Goal: Task Accomplishment & Management: Complete application form

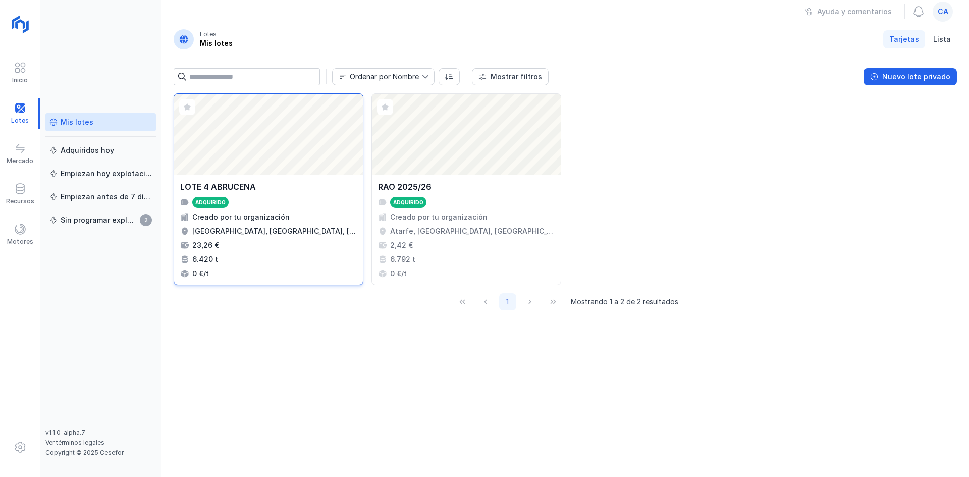
click at [243, 166] on div "Abrir lote" at bounding box center [268, 134] width 189 height 81
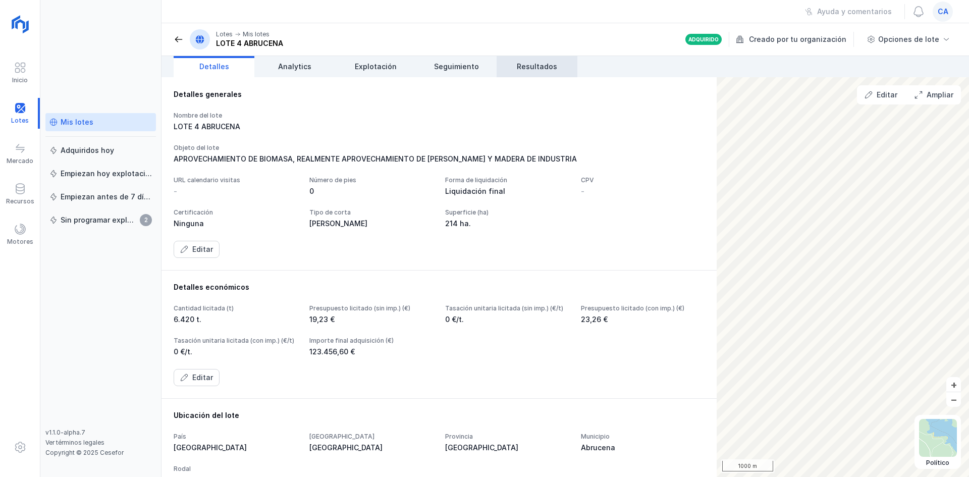
click at [537, 57] on link "Resultados" at bounding box center [537, 66] width 81 height 21
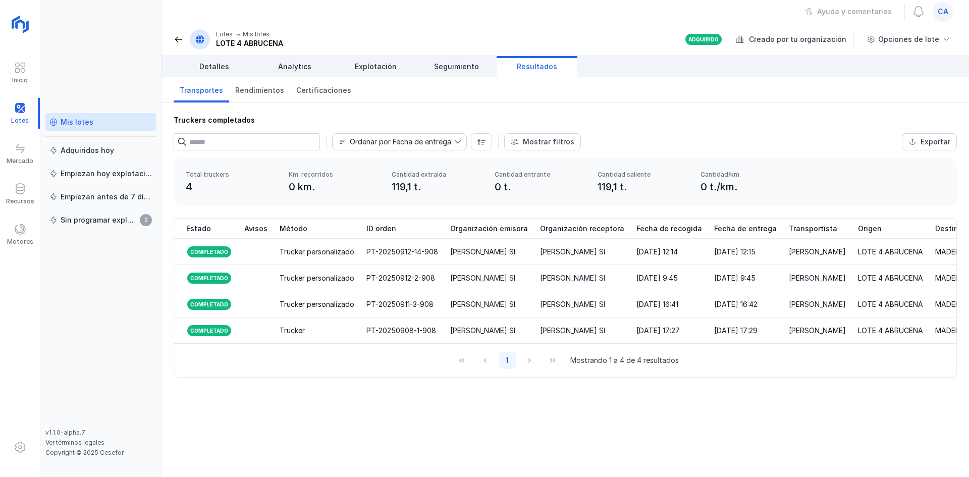
click at [937, 11] on div "ca" at bounding box center [943, 12] width 20 height 20
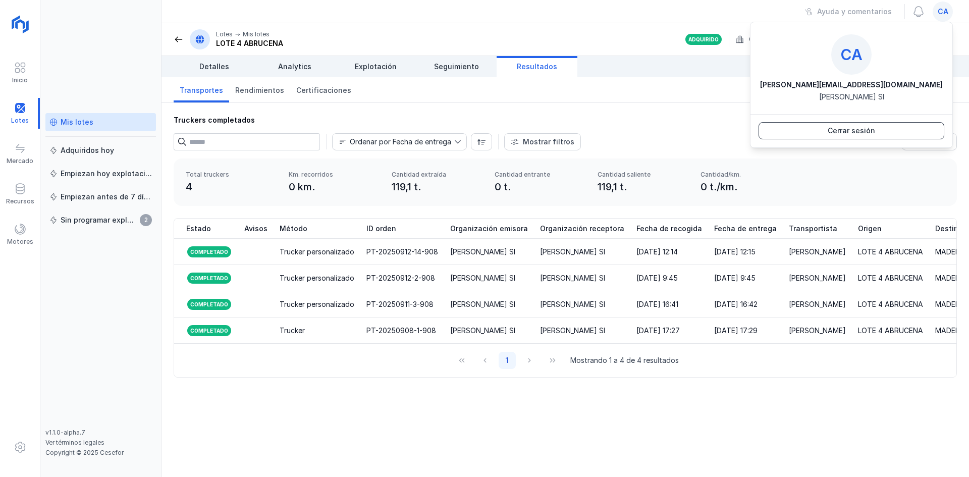
click at [833, 127] on div "Cerrar sesión" at bounding box center [851, 131] width 47 height 10
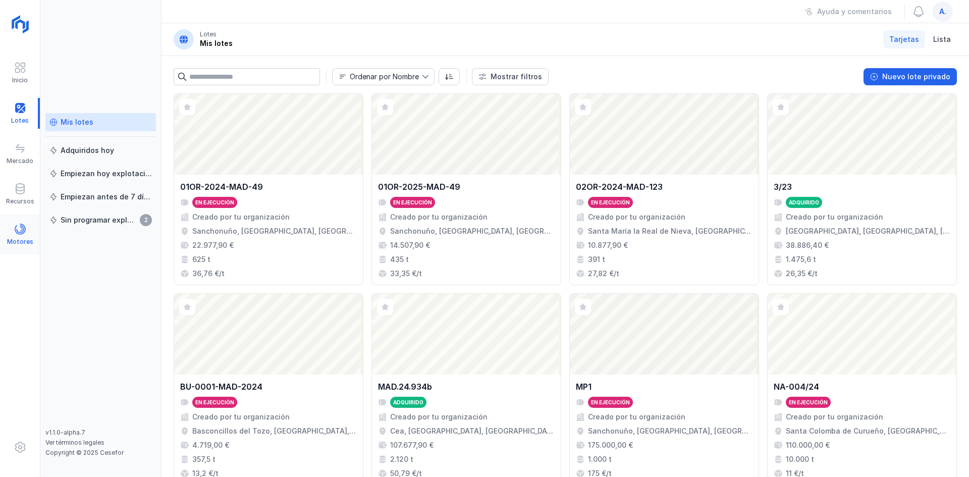
click at [15, 234] on span at bounding box center [20, 229] width 12 height 12
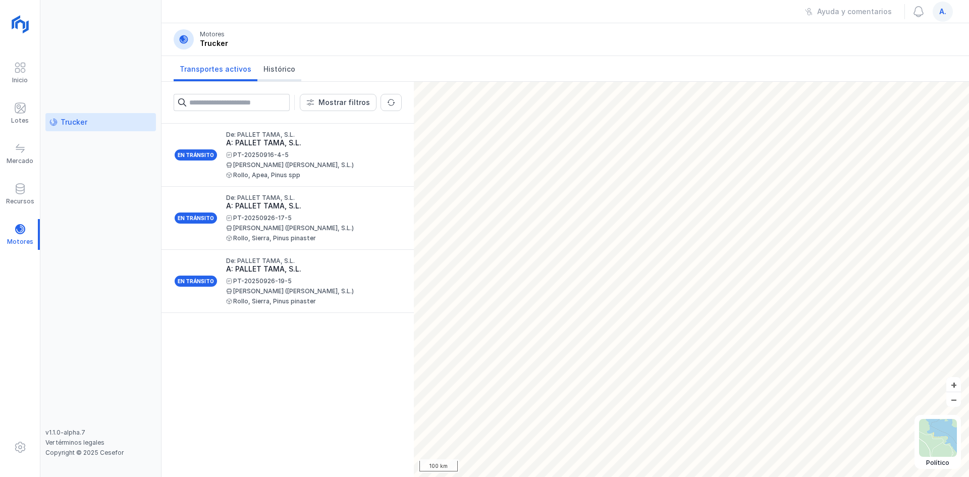
click at [273, 65] on span "Histórico" at bounding box center [279, 69] width 32 height 10
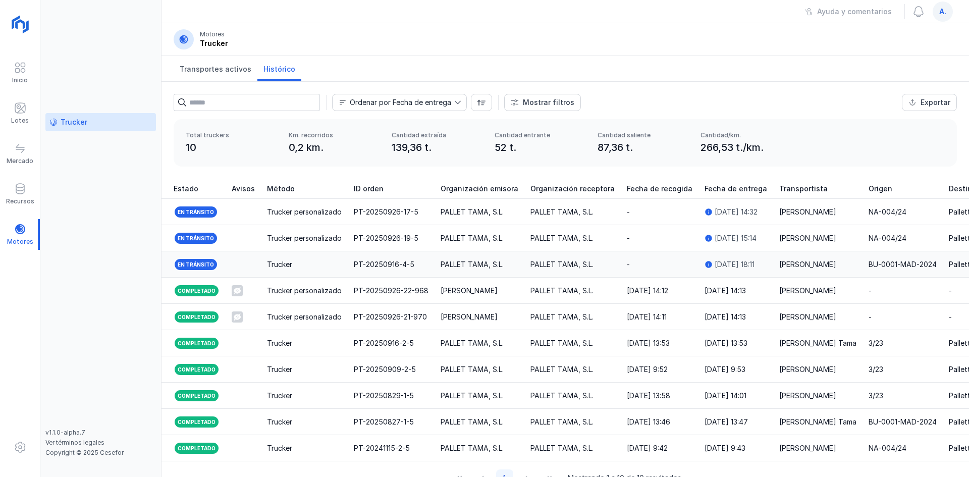
click at [338, 261] on div "Trucker" at bounding box center [304, 264] width 75 height 10
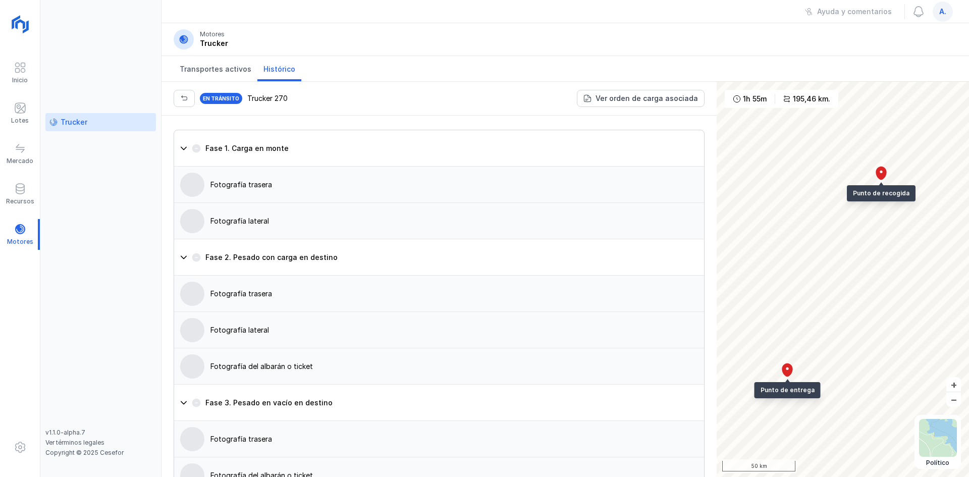
scroll to position [624, 0]
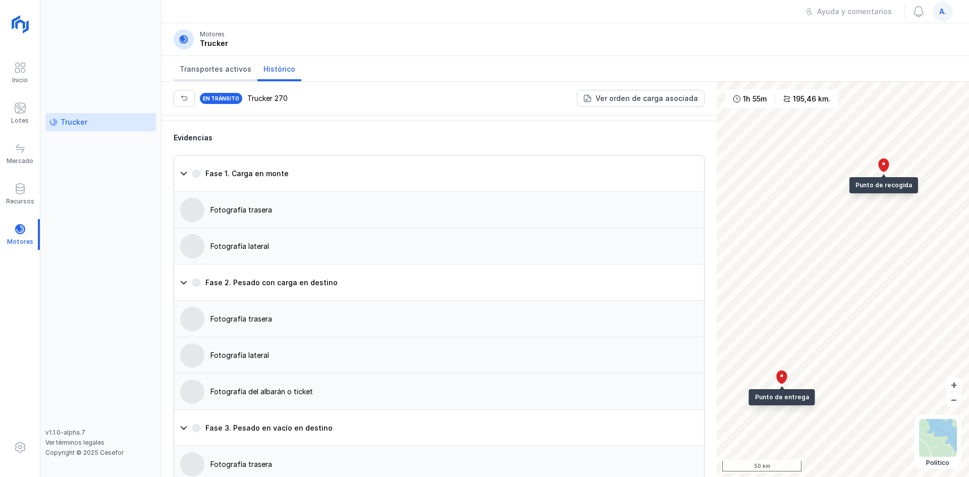
click at [206, 63] on link "Transportes activos" at bounding box center [216, 68] width 84 height 25
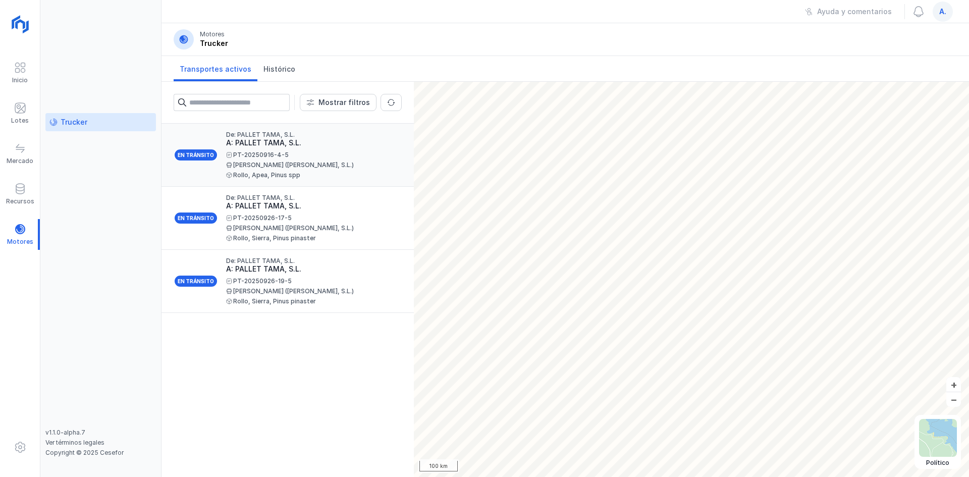
click at [270, 170] on div "PT-20250916-4-5 DANIEL VELASCO PILAR (PALLET TAMA, S.L.) Rollo, Apea, Pinus spp" at bounding box center [310, 165] width 168 height 26
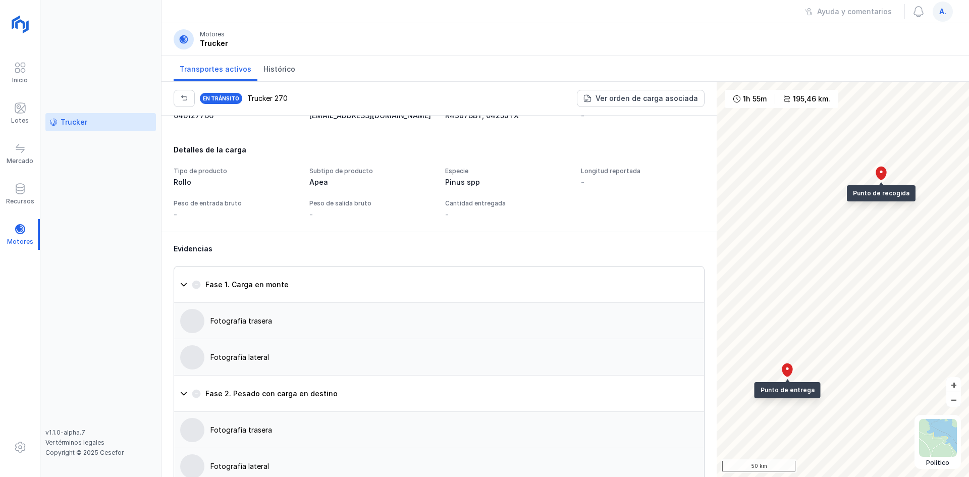
scroll to position [606, 0]
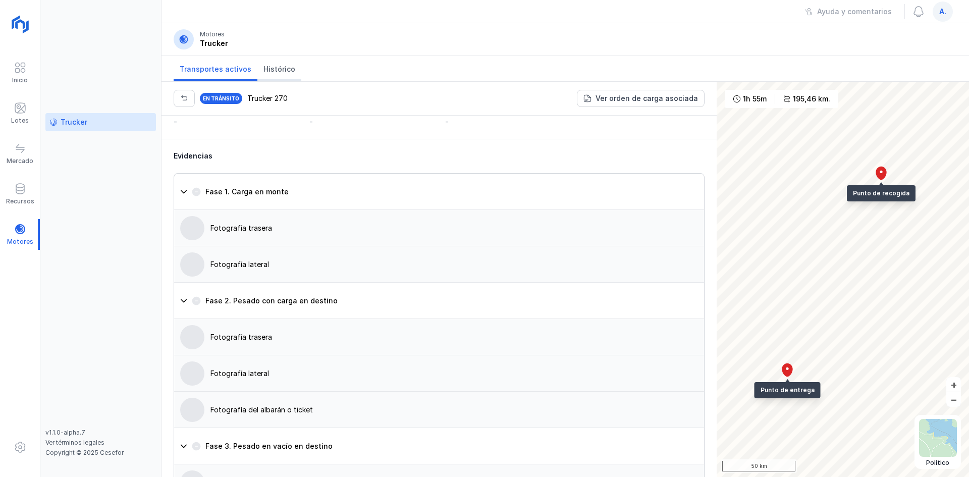
click at [263, 64] on link "Histórico" at bounding box center [279, 68] width 44 height 25
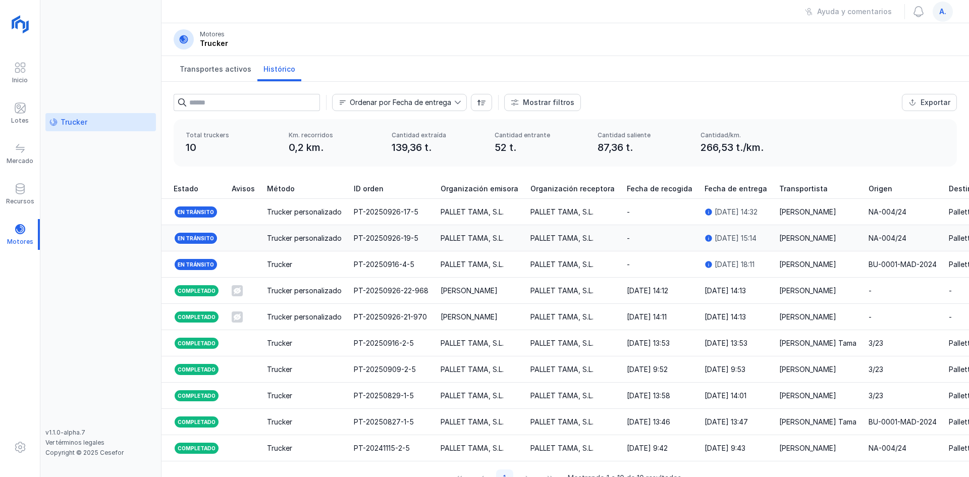
click at [277, 243] on div "Trucker personalizado" at bounding box center [304, 238] width 75 height 10
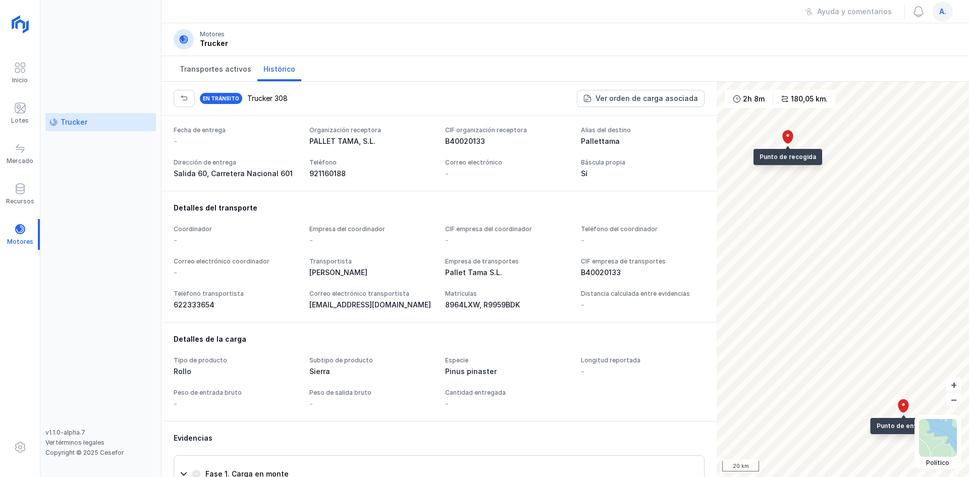
scroll to position [220, 0]
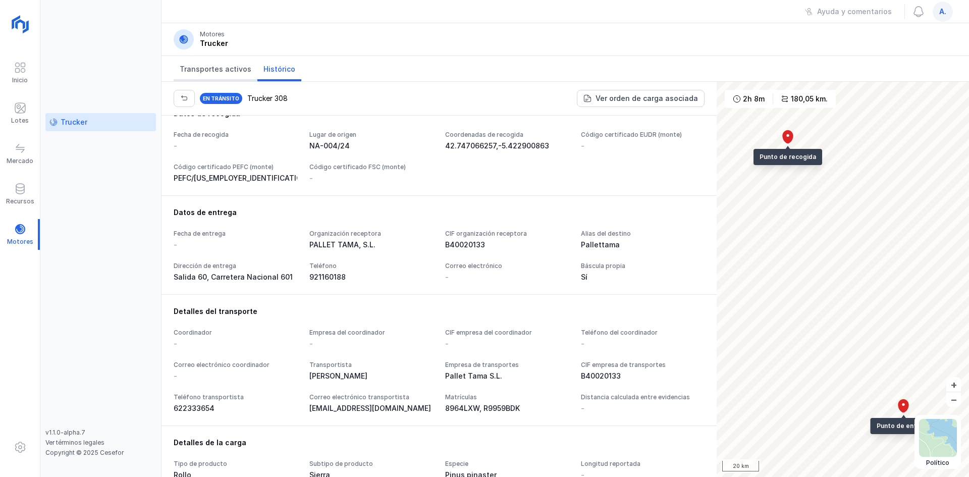
click at [238, 69] on span "Transportes activos" at bounding box center [216, 69] width 72 height 10
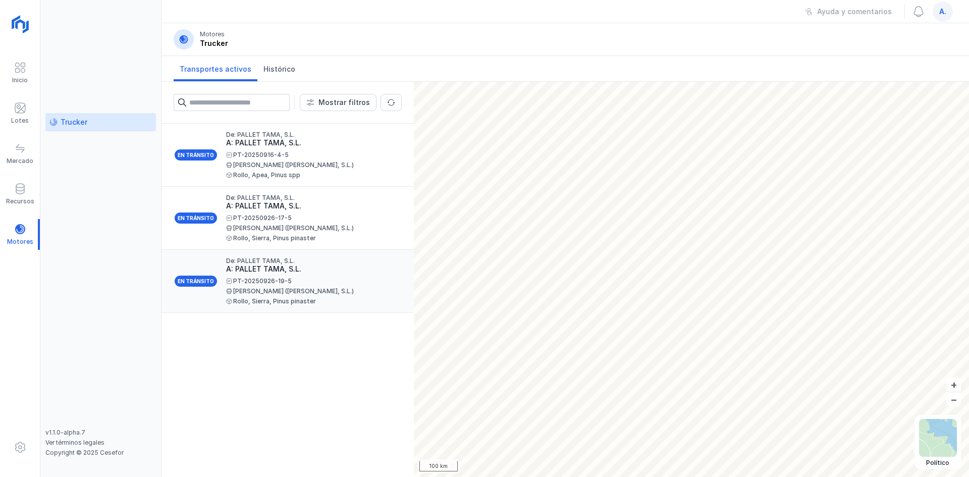
click at [306, 301] on div "PT-20250926-19-5 JUAN DIEGO RODRIGUEZ NAVARRO (PALLET TAMA, S.L.) Rollo, Sierra…" at bounding box center [310, 291] width 168 height 26
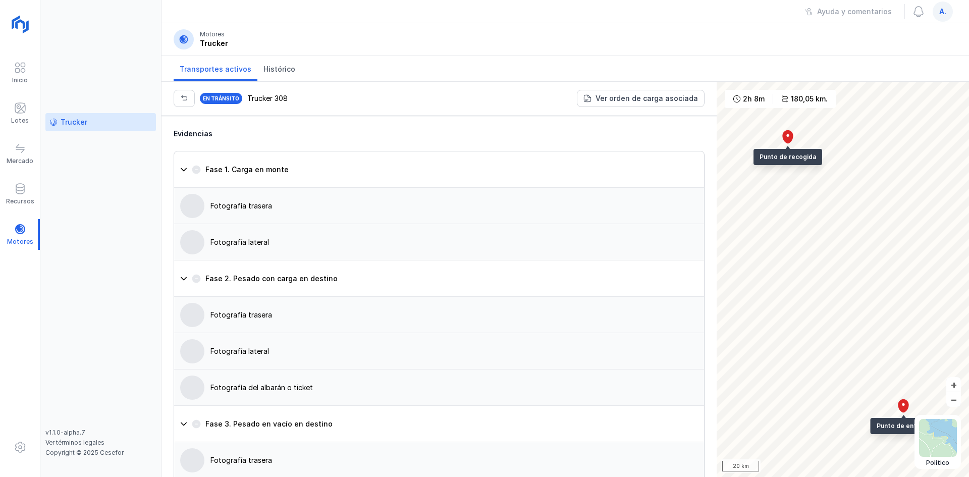
scroll to position [404, 0]
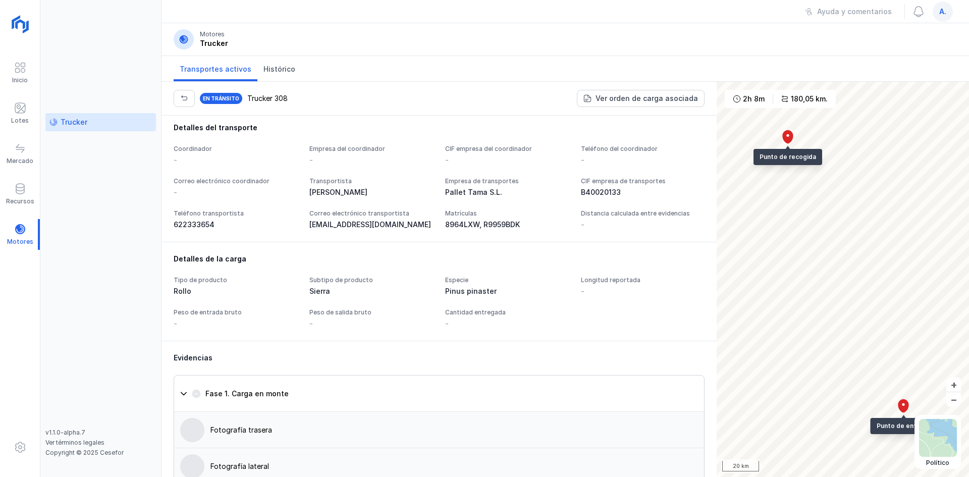
click at [937, 12] on div "a." at bounding box center [943, 12] width 20 height 20
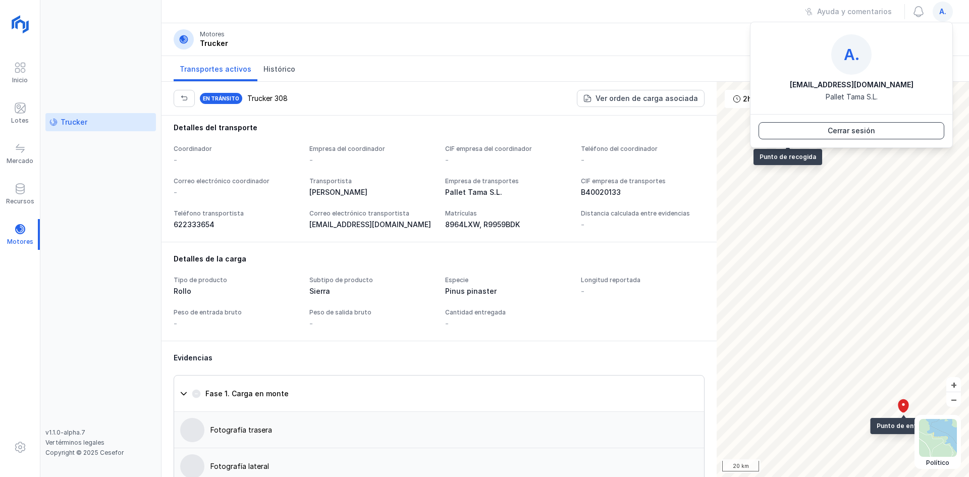
click at [849, 130] on div "Cerrar sesión" at bounding box center [851, 131] width 47 height 10
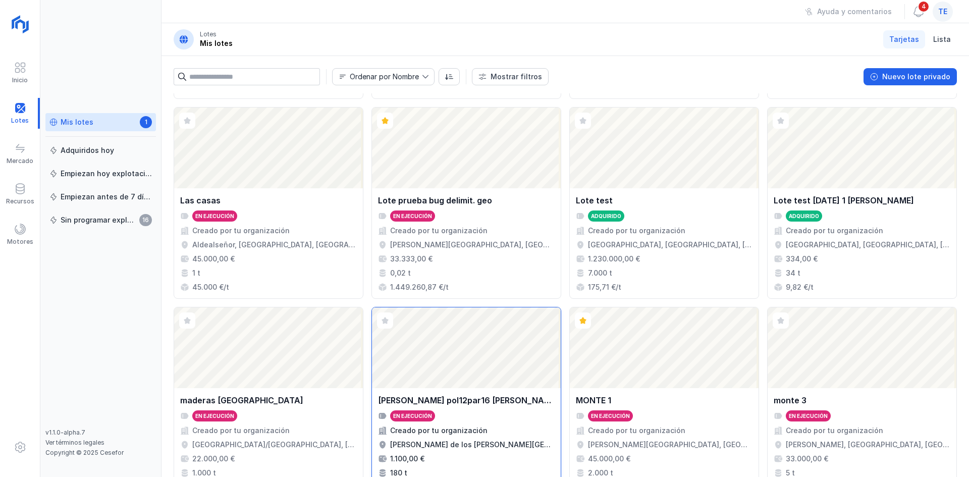
scroll to position [653, 0]
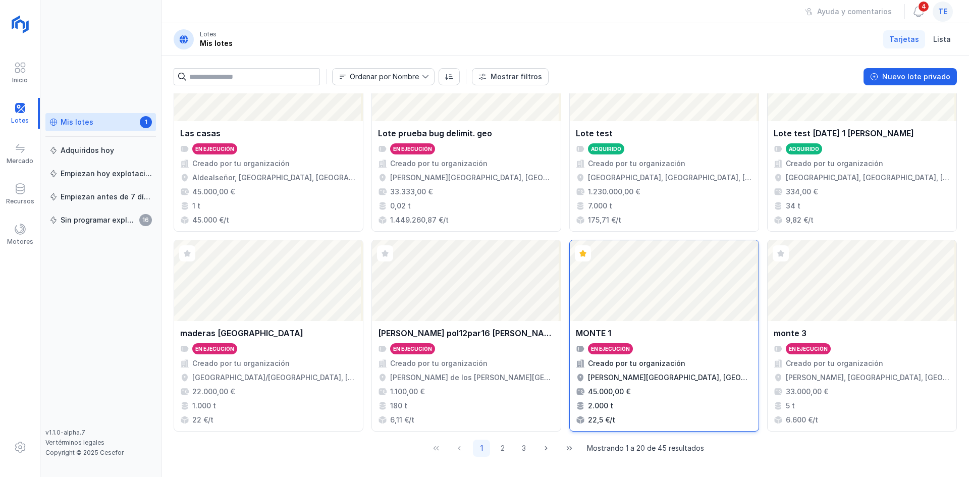
click at [677, 313] on div "Abrir lote" at bounding box center [664, 280] width 189 height 81
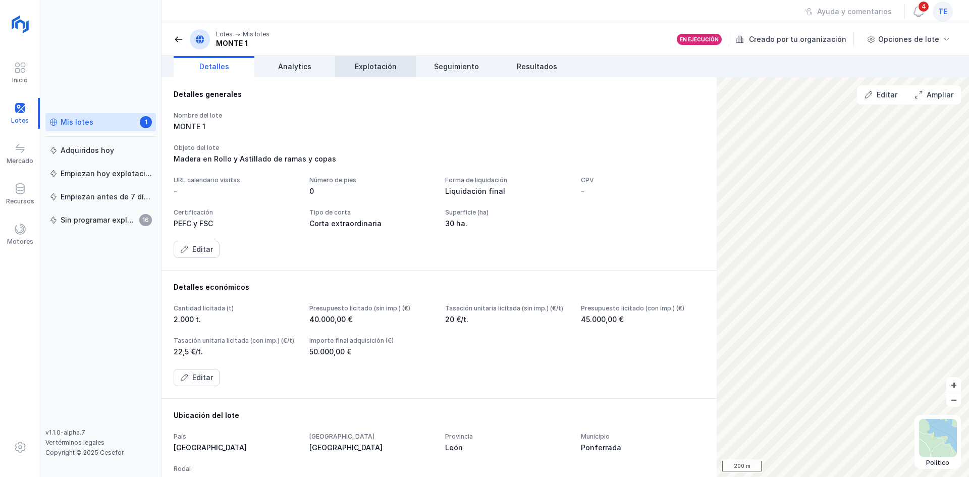
click at [367, 76] on link "Explotación" at bounding box center [375, 66] width 81 height 21
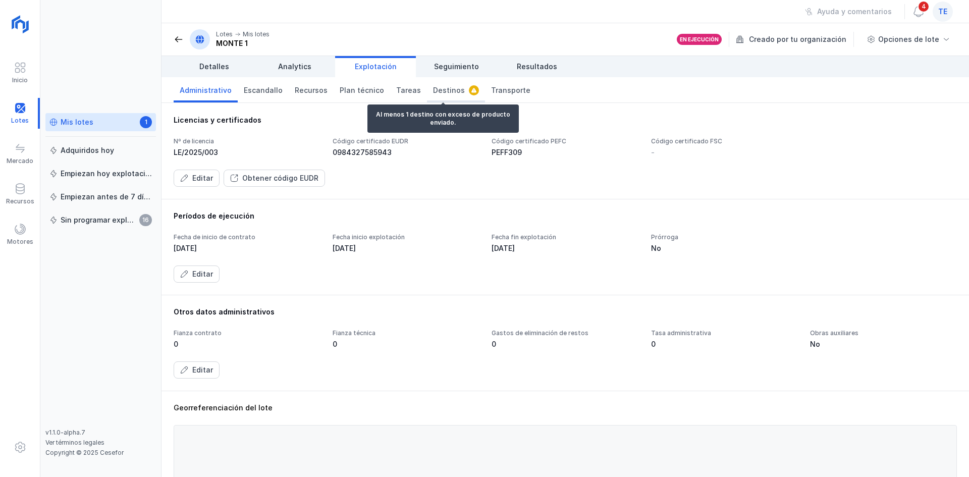
click at [442, 92] on span "Destinos" at bounding box center [449, 90] width 32 height 10
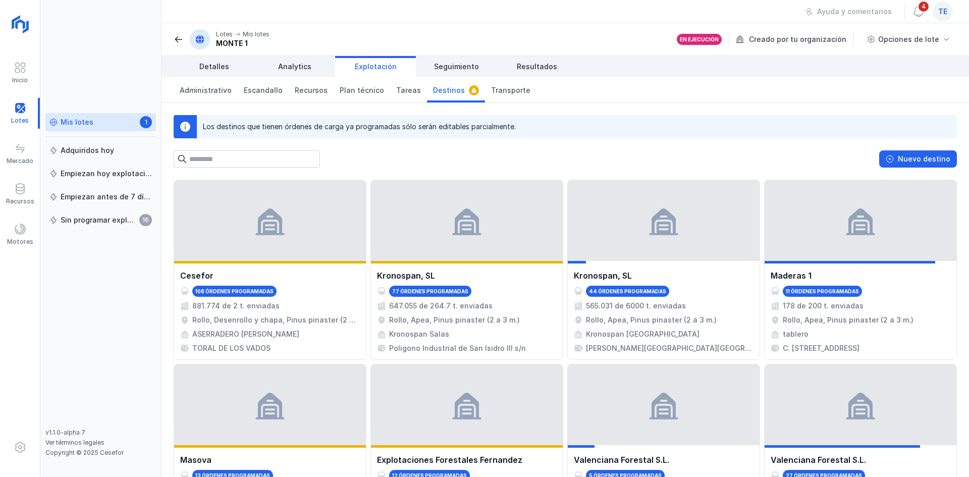
click at [920, 169] on div "Los destinos que tienen órdenes de carga ya programadas sólo serán editables pa…" at bounding box center [566, 290] width 808 height 374
click at [920, 161] on div "Nuevo destino" at bounding box center [924, 159] width 52 height 10
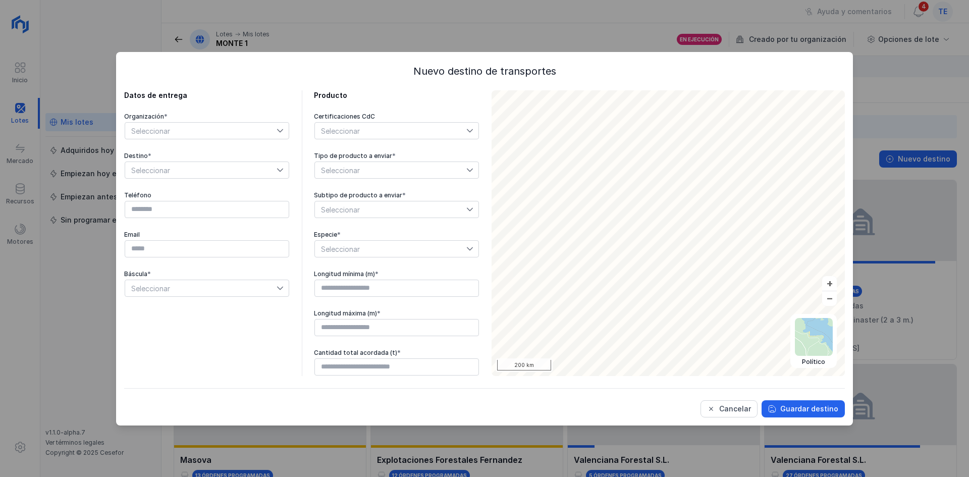
drag, startPoint x: 253, startPoint y: 143, endPoint x: 270, endPoint y: 125, distance: 24.7
click at [259, 138] on div "Organización * Seleccionar Destino * Seleccionar Teléfono Email Báscula * Selec…" at bounding box center [207, 205] width 166 height 185
click at [270, 125] on span "Seleccionar" at bounding box center [200, 131] width 151 height 16
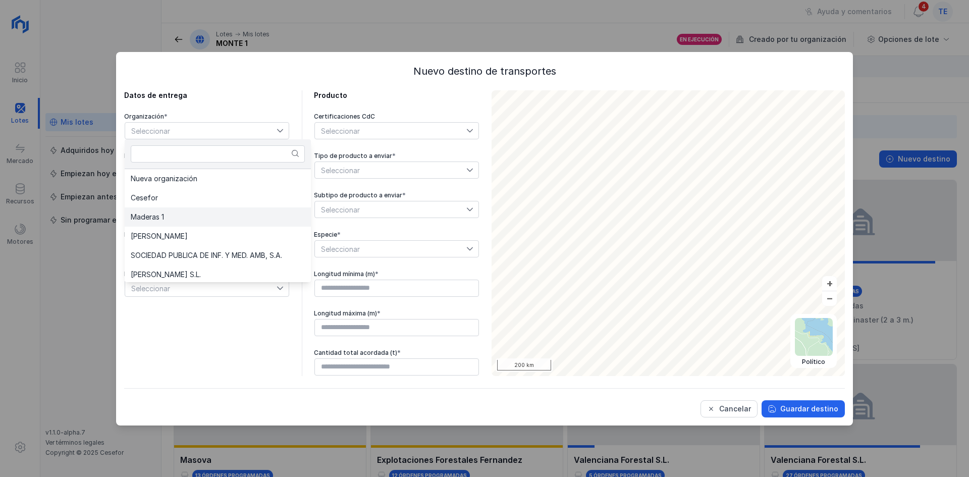
click at [243, 209] on li "Maderas 1" at bounding box center [218, 216] width 186 height 19
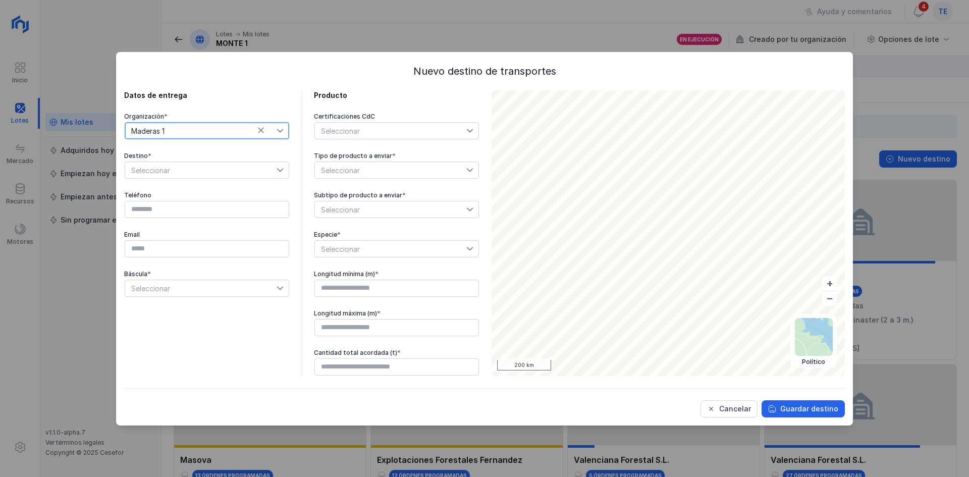
click at [275, 129] on span "Maderas 1" at bounding box center [200, 131] width 151 height 16
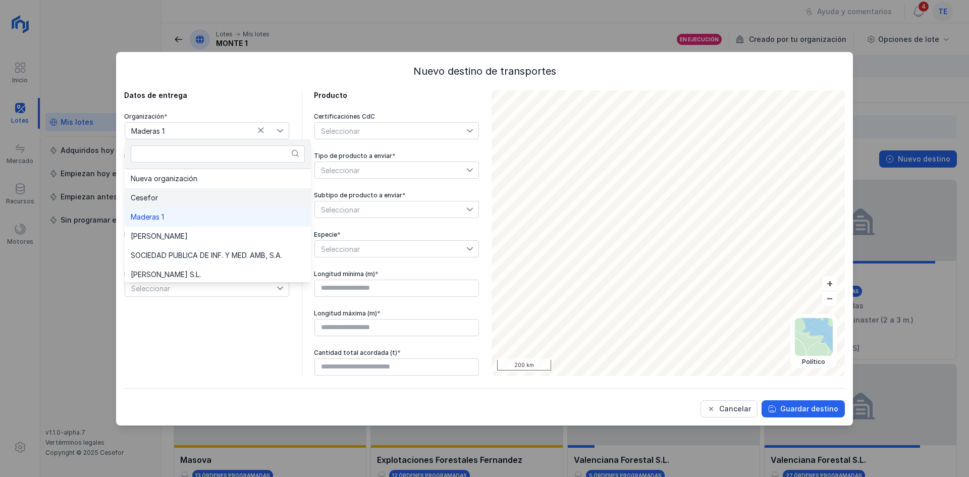
click at [259, 198] on li "Cesefor" at bounding box center [218, 197] width 186 height 19
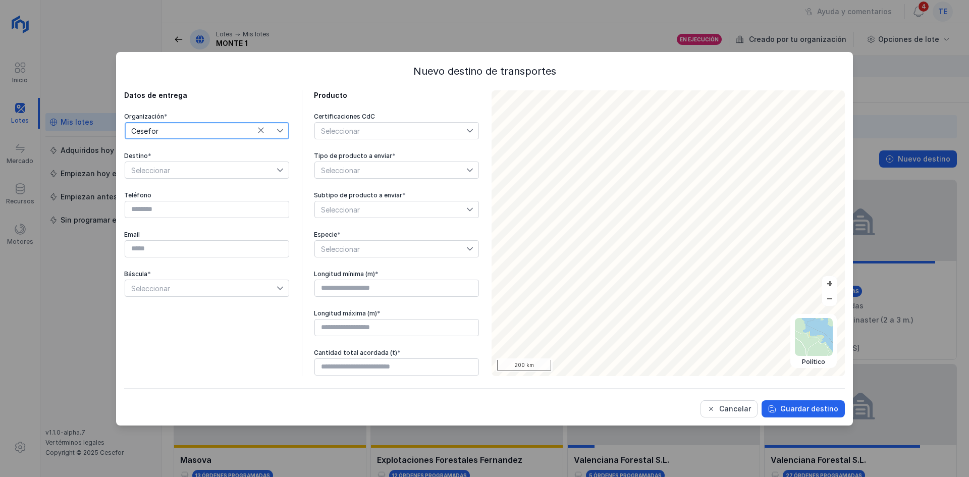
click at [239, 167] on span "Seleccionar" at bounding box center [200, 170] width 151 height 16
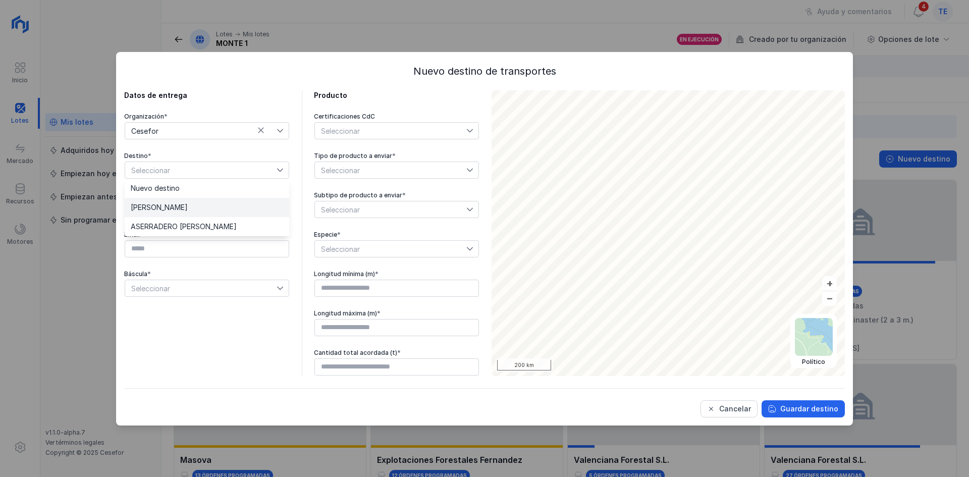
click at [242, 206] on li "Aserradero Cesefor" at bounding box center [207, 207] width 165 height 19
type input "*********"
type input "**********"
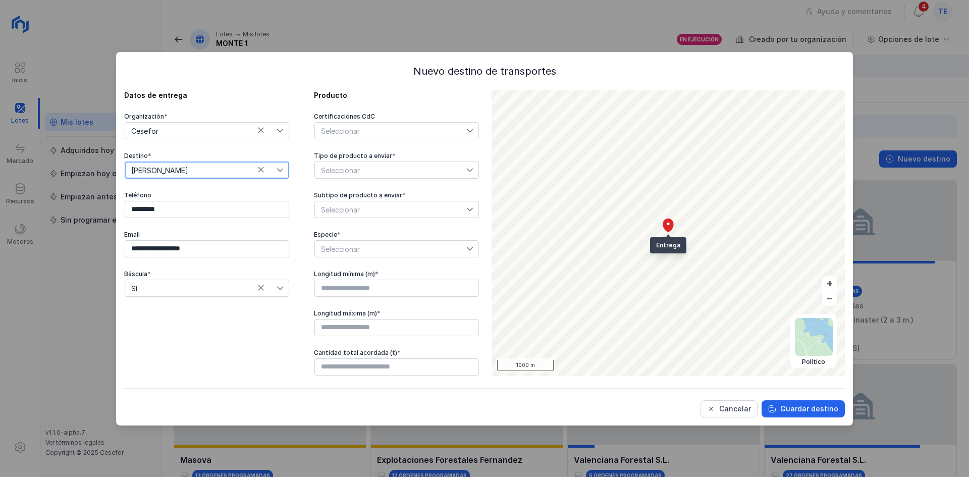
click at [370, 136] on div "Seleccionar" at bounding box center [390, 131] width 151 height 16
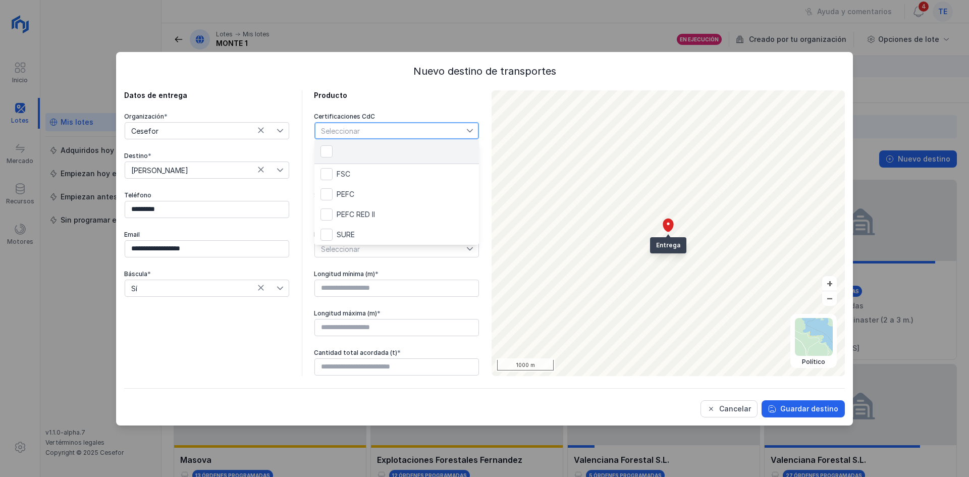
scroll to position [5, 50]
click at [382, 197] on li "PEFC" at bounding box center [396, 194] width 165 height 20
click at [393, 129] on div "PEFC" at bounding box center [390, 131] width 151 height 16
click at [398, 133] on div "PEFC" at bounding box center [390, 131] width 151 height 16
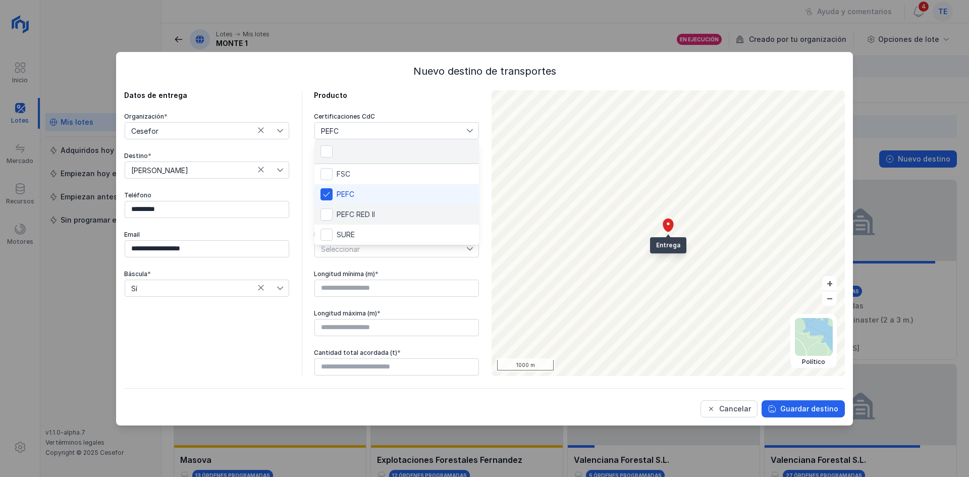
click at [374, 217] on span "PEFC RED II" at bounding box center [356, 214] width 38 height 7
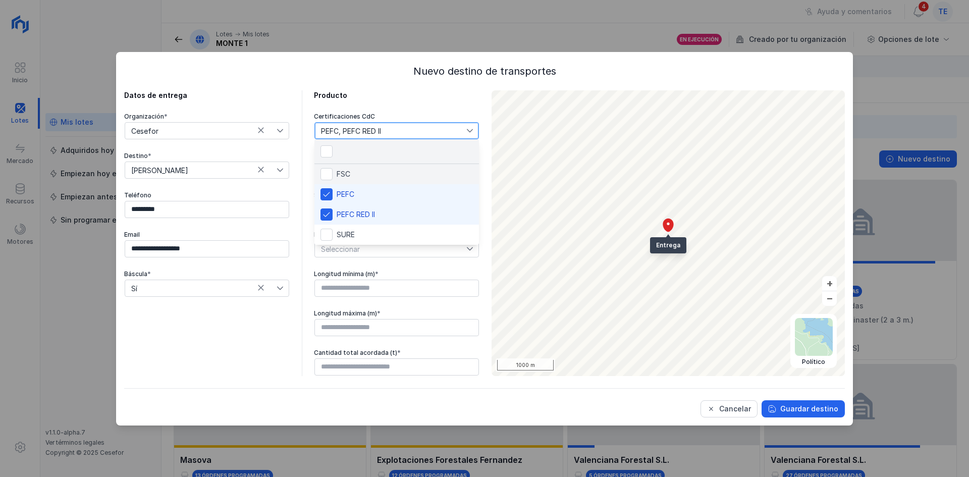
click at [406, 165] on li "FSC" at bounding box center [396, 174] width 165 height 20
click at [371, 183] on li "FSC" at bounding box center [396, 174] width 165 height 20
click at [374, 202] on li "PEFC" at bounding box center [396, 194] width 165 height 20
click at [375, 216] on span "PEFC RED II" at bounding box center [356, 214] width 38 height 7
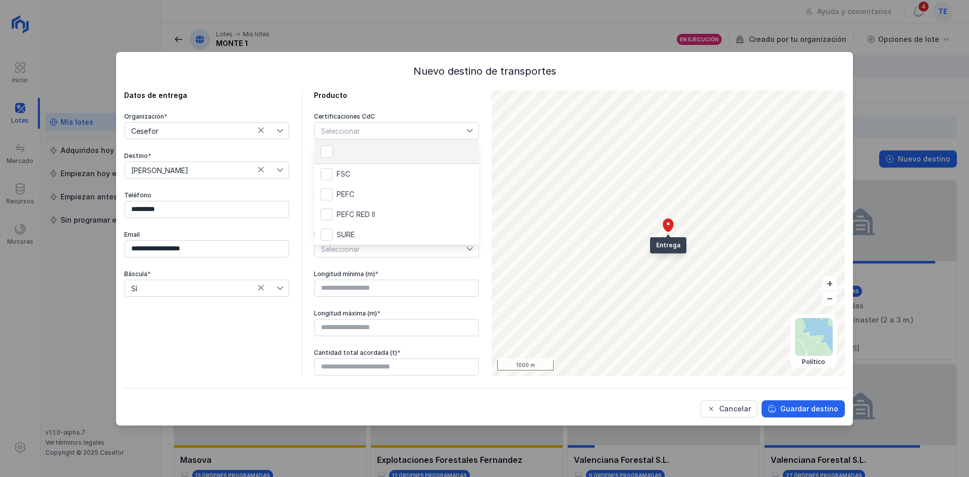
click at [406, 128] on div "Seleccionar" at bounding box center [390, 131] width 151 height 16
click at [409, 167] on span "Seleccionar" at bounding box center [390, 170] width 151 height 16
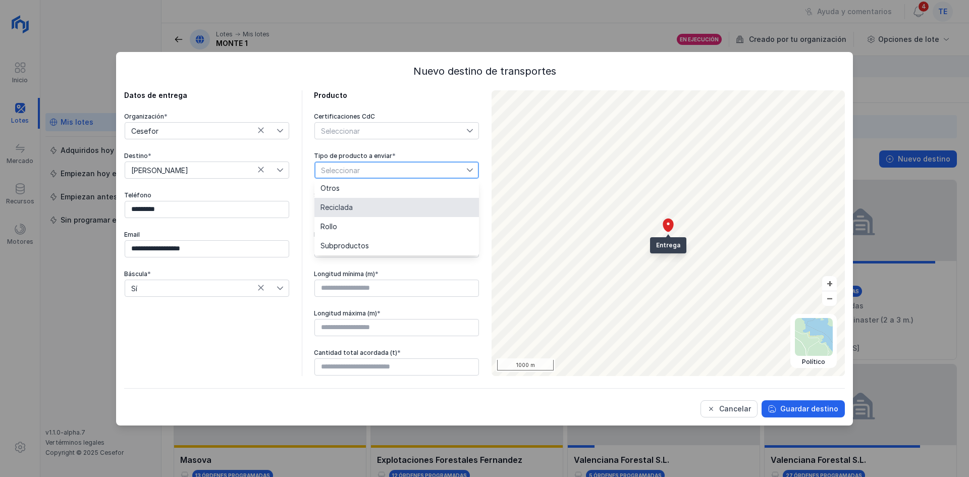
click at [400, 204] on li "Reciclada" at bounding box center [396, 207] width 165 height 19
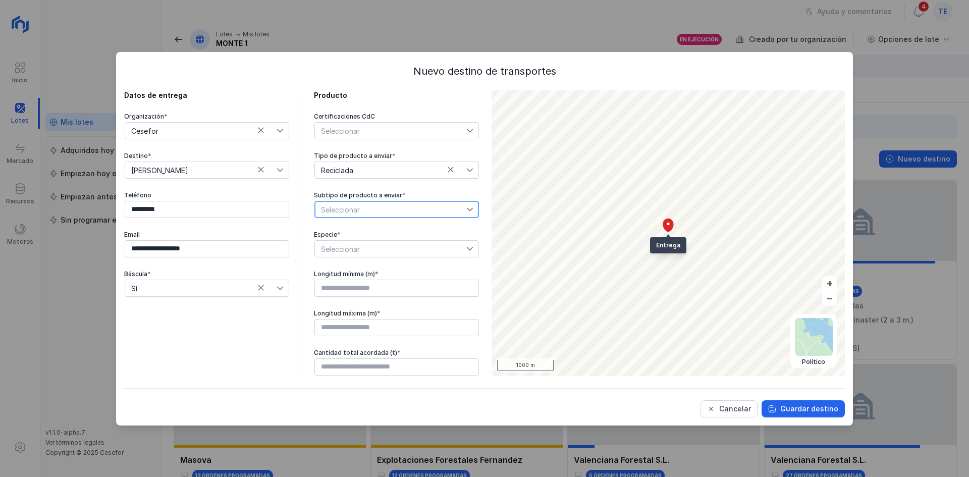
click at [400, 204] on span "Seleccionar" at bounding box center [390, 209] width 151 height 16
click at [420, 166] on span "Reciclada" at bounding box center [390, 170] width 151 height 16
click at [414, 235] on li "Rollo" at bounding box center [396, 226] width 165 height 19
click at [401, 206] on span "Seleccionar" at bounding box center [390, 209] width 151 height 16
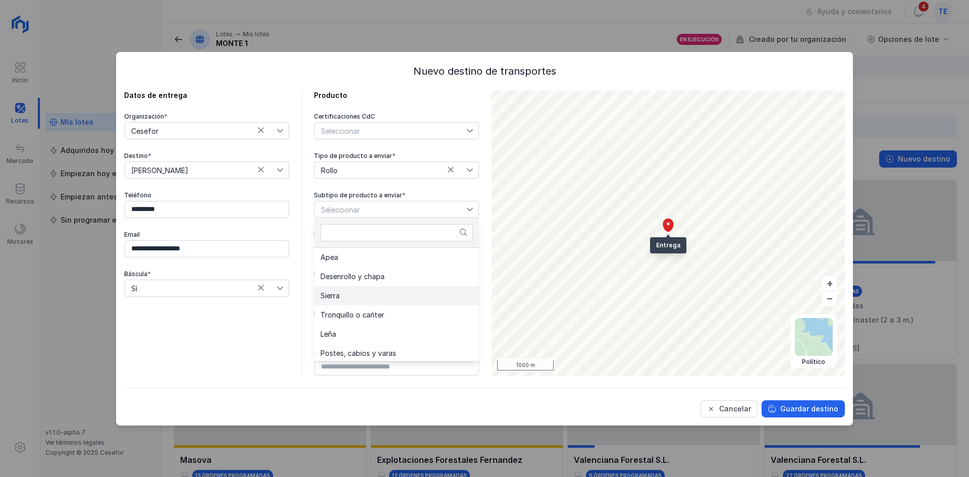
click at [403, 296] on li "Sierra" at bounding box center [396, 295] width 165 height 19
click at [384, 252] on span "Seleccionar" at bounding box center [390, 249] width 151 height 16
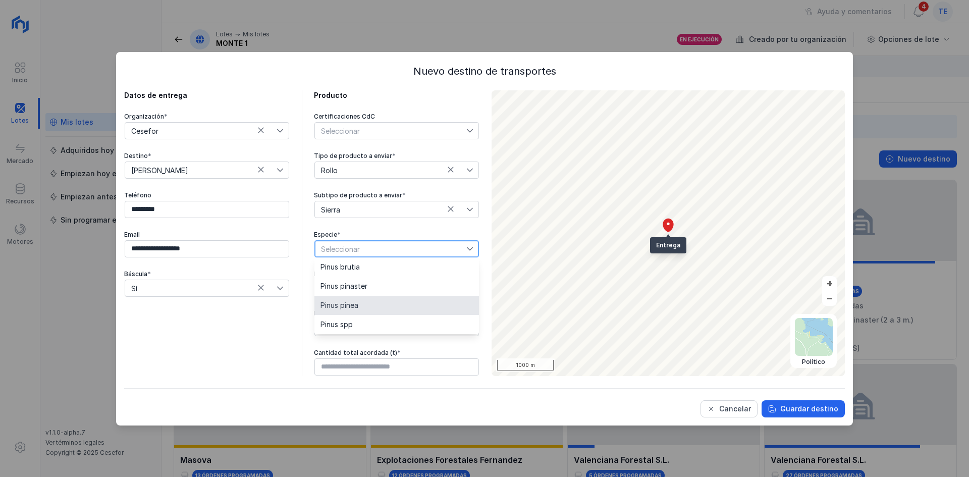
click at [374, 300] on li "Pinus pinea" at bounding box center [396, 305] width 165 height 19
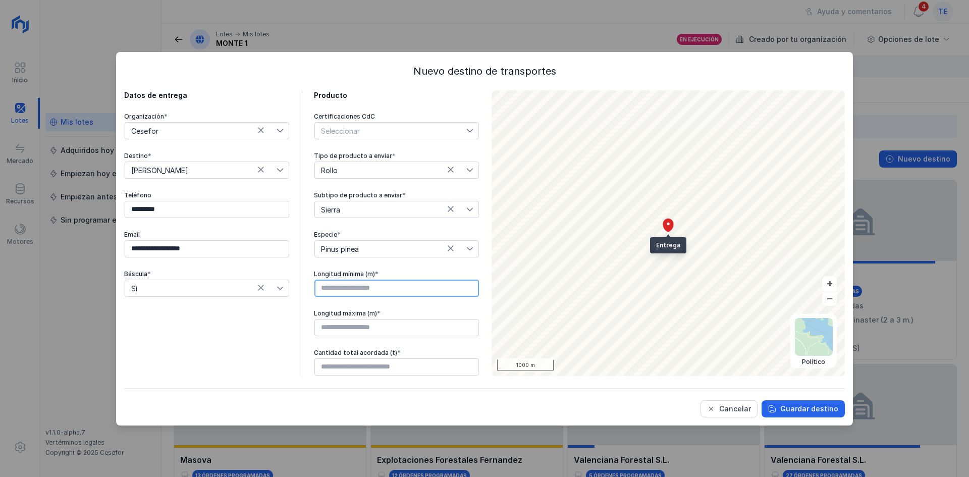
click at [376, 289] on input "text" at bounding box center [396, 288] width 165 height 17
type input "****"
click at [420, 325] on input "text" at bounding box center [396, 327] width 165 height 17
type input "****"
click at [433, 367] on input "text" at bounding box center [396, 366] width 165 height 17
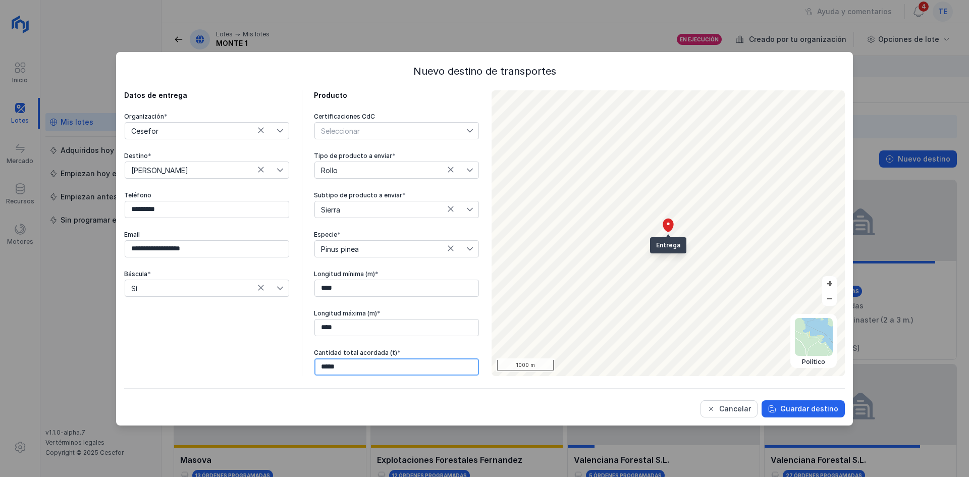
type input "******"
click at [822, 404] on div "Guardar destino" at bounding box center [809, 409] width 58 height 10
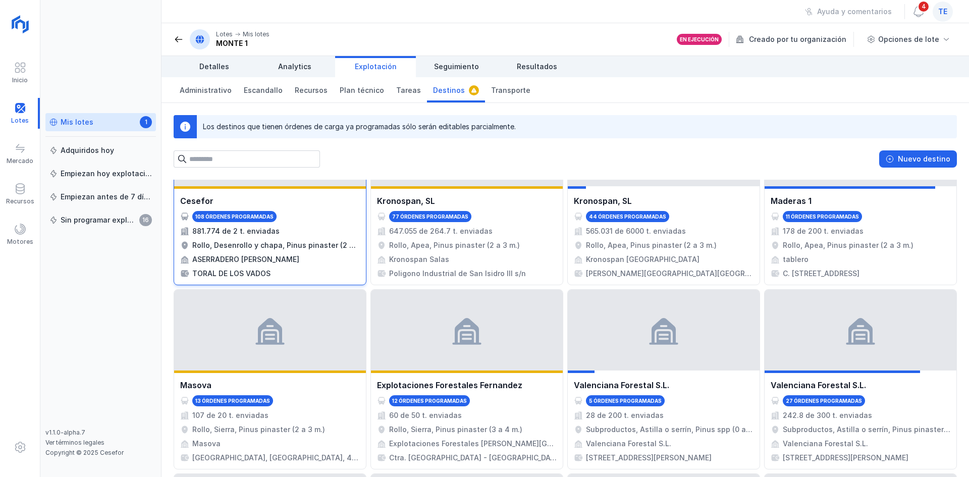
scroll to position [303, 0]
